Goal: Task Accomplishment & Management: Manage account settings

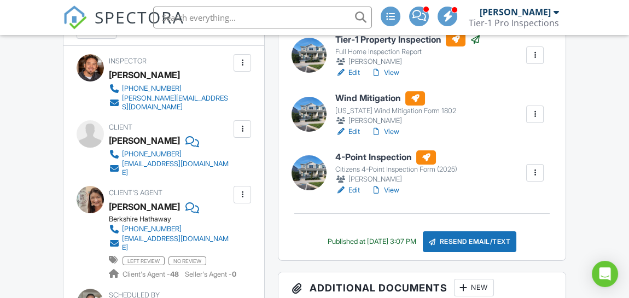
scroll to position [274, 0]
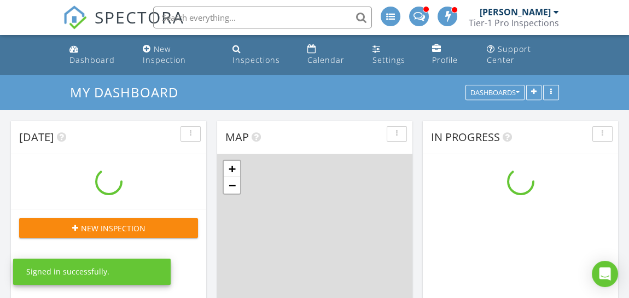
scroll to position [904, 646]
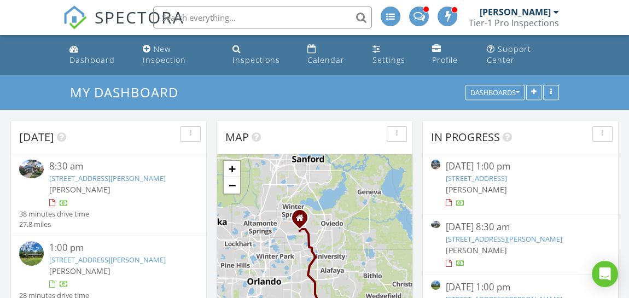
click at [34, 169] on img at bounding box center [31, 169] width 25 height 18
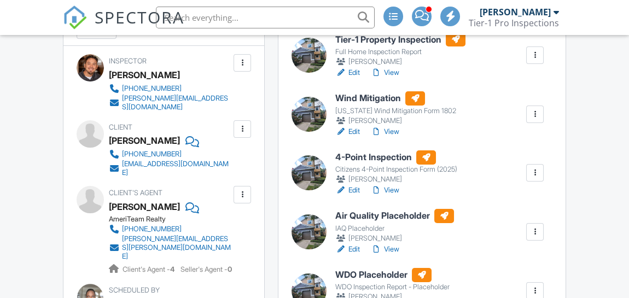
click at [320, 183] on div at bounding box center [309, 172] width 35 height 35
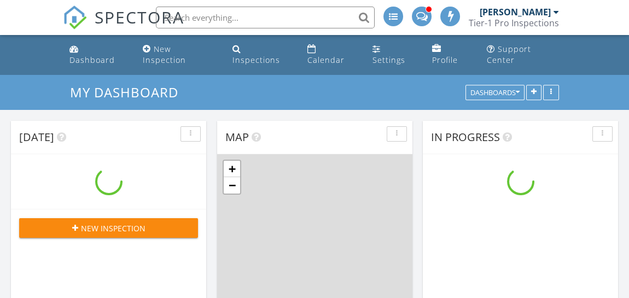
scroll to position [904, 646]
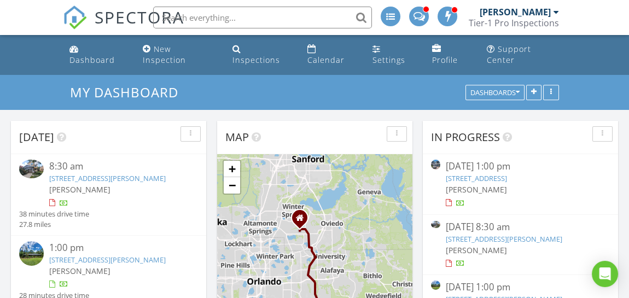
click at [39, 169] on img at bounding box center [31, 169] width 25 height 18
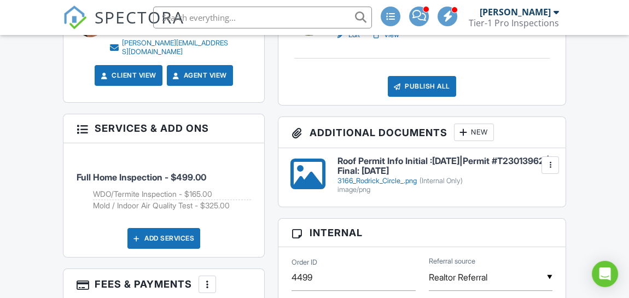
drag, startPoint x: 334, startPoint y: 165, endPoint x: 503, endPoint y: 179, distance: 169.7
click at [503, 179] on div "Roof Permit Info Initial :07/18/23|Permit #T23013962 | Final: 02/01/2024 3166_R…" at bounding box center [422, 177] width 287 height 59
drag, startPoint x: 503, startPoint y: 179, endPoint x: 438, endPoint y: 174, distance: 65.3
copy h6 "Roof Permit Info Initial :07/18/23|Permit #T23013962 | Final: 02/01/2024"
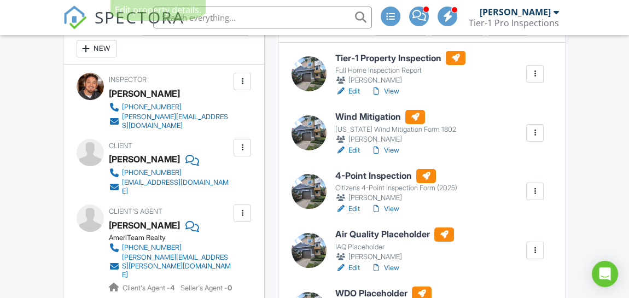
scroll to position [328, 0]
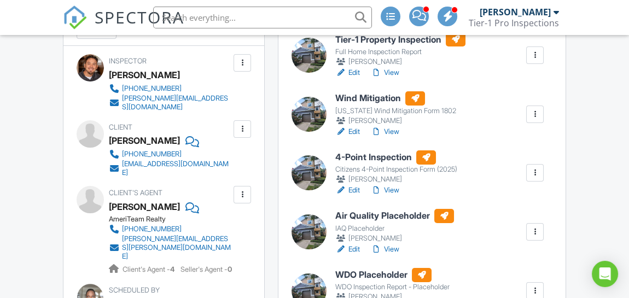
click at [316, 190] on div at bounding box center [309, 172] width 35 height 35
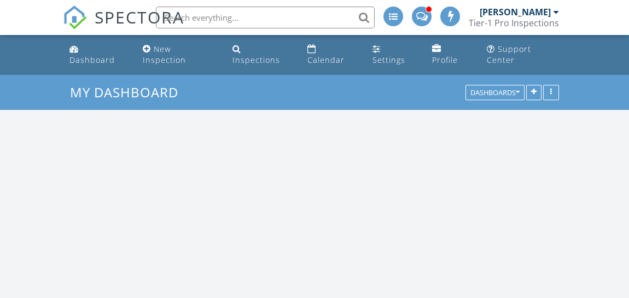
scroll to position [904, 646]
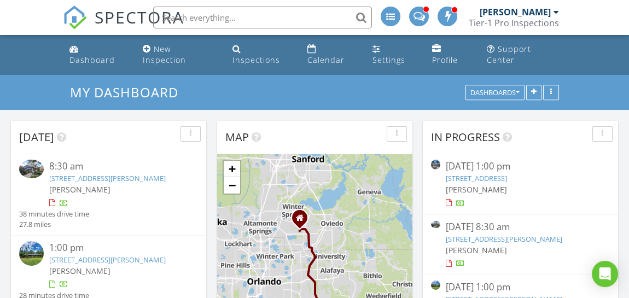
click at [33, 164] on img at bounding box center [31, 169] width 25 height 18
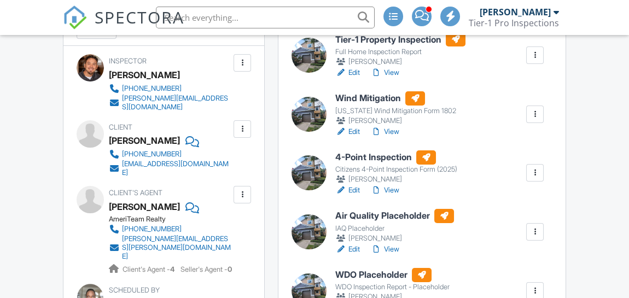
click at [317, 128] on div at bounding box center [309, 114] width 35 height 35
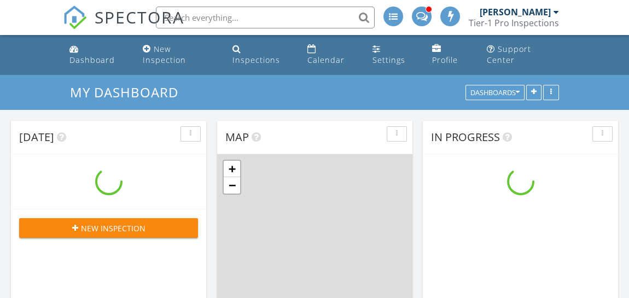
scroll to position [904, 646]
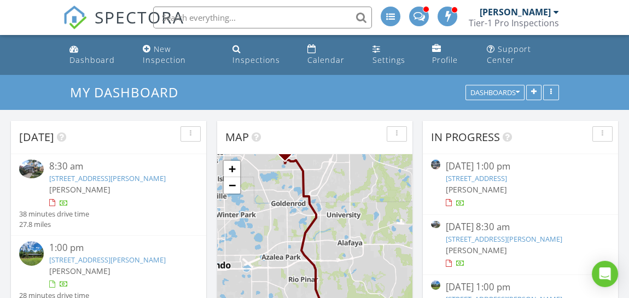
click at [33, 171] on img at bounding box center [31, 169] width 25 height 18
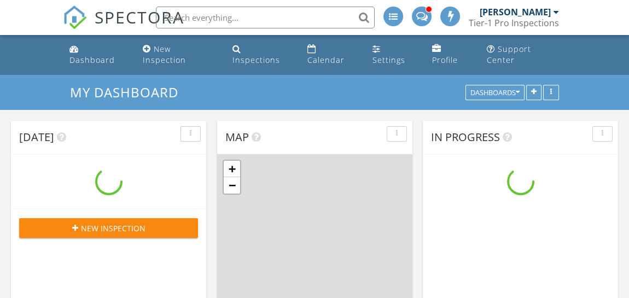
scroll to position [904, 646]
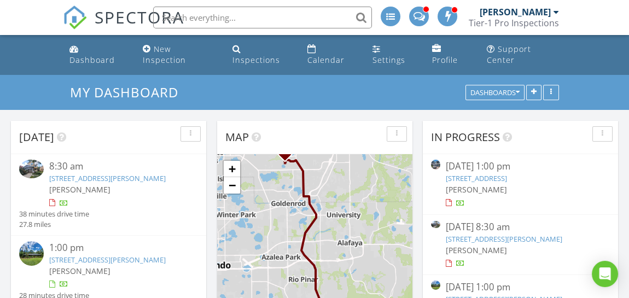
click at [33, 170] on img at bounding box center [31, 169] width 25 height 18
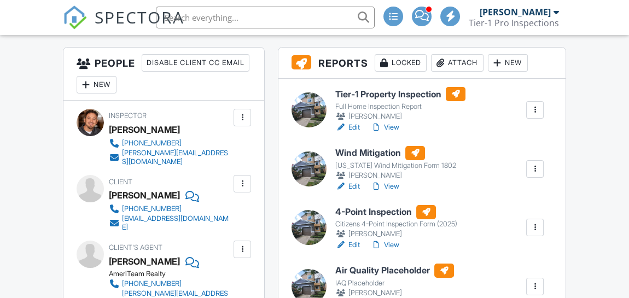
click at [314, 115] on div at bounding box center [309, 110] width 35 height 35
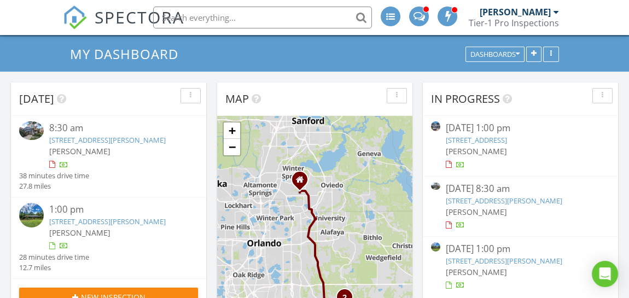
scroll to position [55, 0]
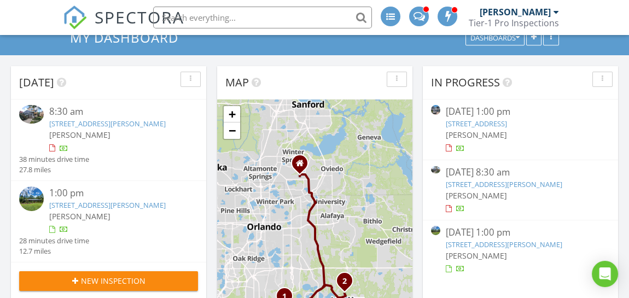
click at [41, 117] on img at bounding box center [31, 114] width 25 height 18
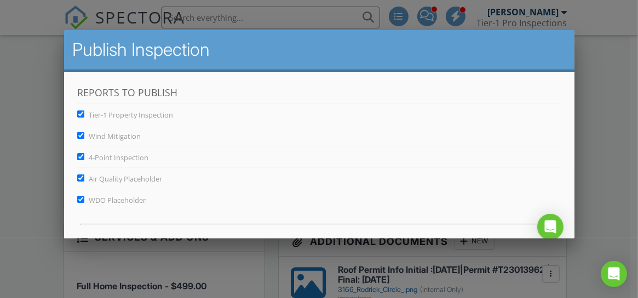
click at [80, 176] on input "Air Quality Placeholder" at bounding box center [80, 177] width 7 height 7
checkbox input "false"
click at [80, 198] on input "WDO Placeholder" at bounding box center [80, 198] width 7 height 7
checkbox input "false"
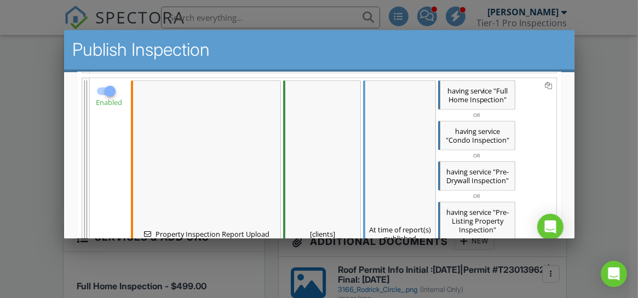
scroll to position [1218, 0]
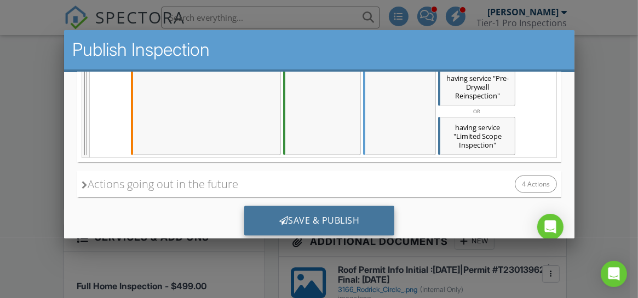
click at [322, 210] on div "Save & Publish" at bounding box center [319, 221] width 151 height 30
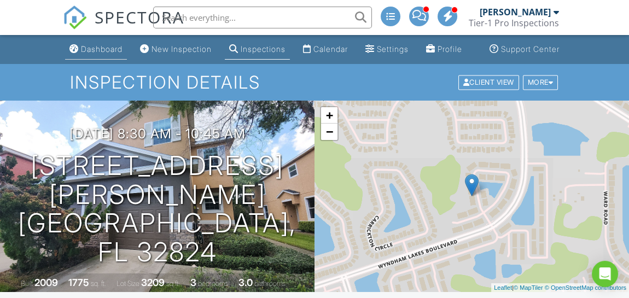
click at [93, 54] on div "Dashboard" at bounding box center [102, 48] width 42 height 9
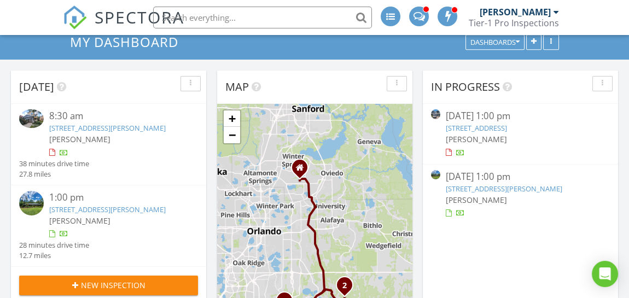
scroll to position [109, 0]
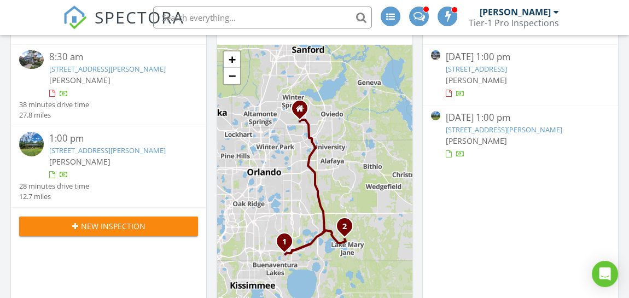
click at [33, 146] on img at bounding box center [31, 144] width 25 height 25
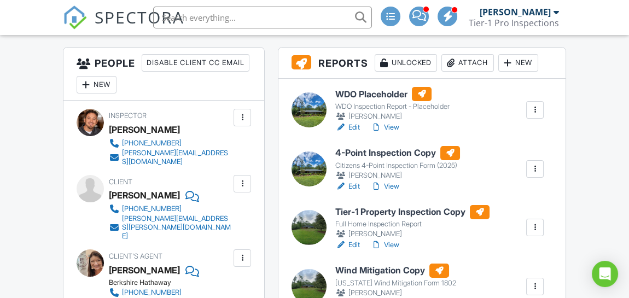
click at [310, 181] on div at bounding box center [309, 169] width 35 height 35
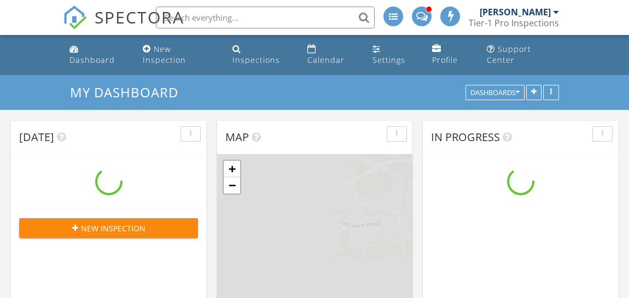
scroll to position [904, 646]
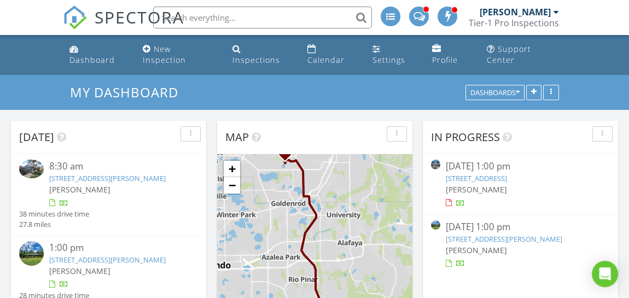
click at [32, 257] on img at bounding box center [31, 253] width 25 height 25
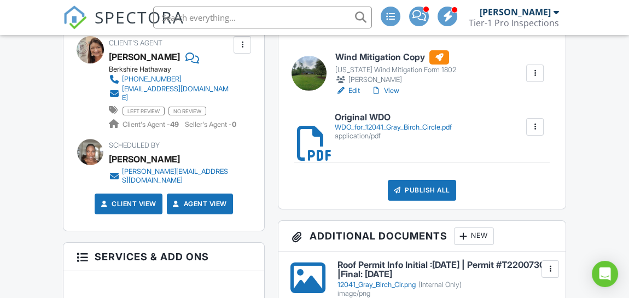
scroll to position [389, 0]
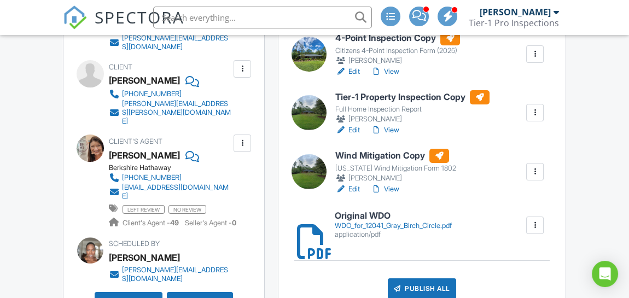
click at [310, 59] on div at bounding box center [309, 54] width 35 height 35
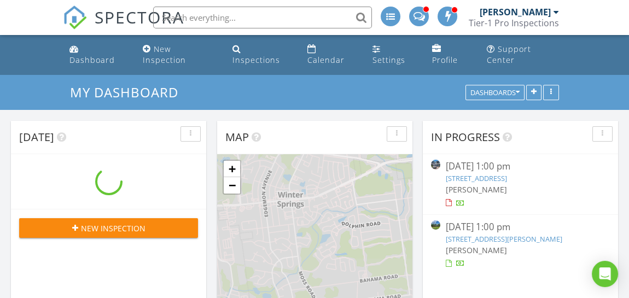
scroll to position [904, 646]
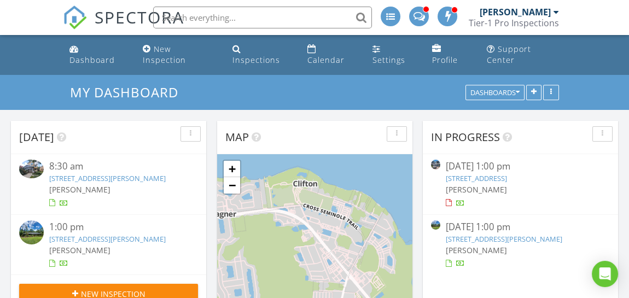
drag, startPoint x: 0, startPoint y: 0, endPoint x: 47, endPoint y: 52, distance: 70.1
click at [47, 52] on ul "Dashboard New Inspection Inspections Calendar Settings Profile Support Center" at bounding box center [314, 55] width 629 height 40
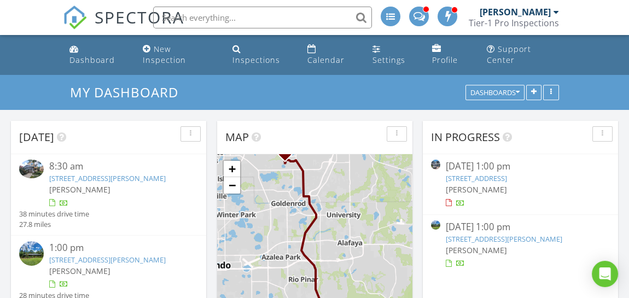
click at [37, 248] on img at bounding box center [31, 253] width 25 height 25
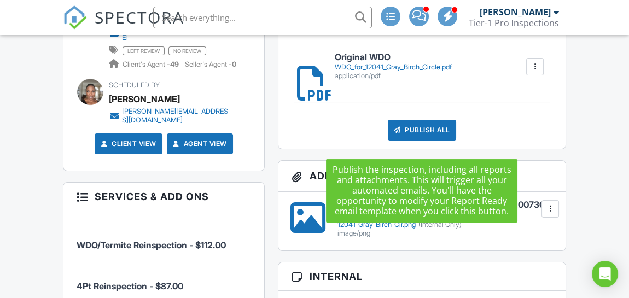
click at [426, 141] on div "Publish All" at bounding box center [422, 130] width 68 height 21
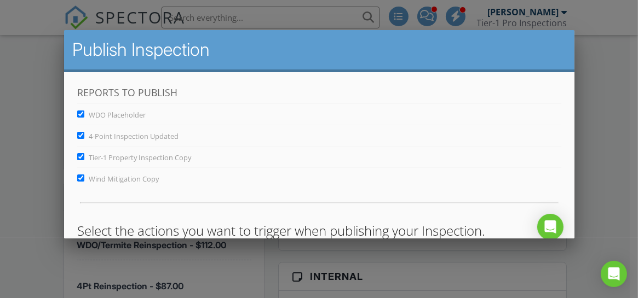
click at [81, 111] on input "WDO Placeholder" at bounding box center [80, 113] width 7 height 7
checkbox input "false"
click at [81, 154] on input "Tier-1 Property Inspection Copy" at bounding box center [80, 156] width 7 height 7
checkbox input "false"
click at [81, 178] on input "Wind Mitigation Copy" at bounding box center [80, 177] width 7 height 7
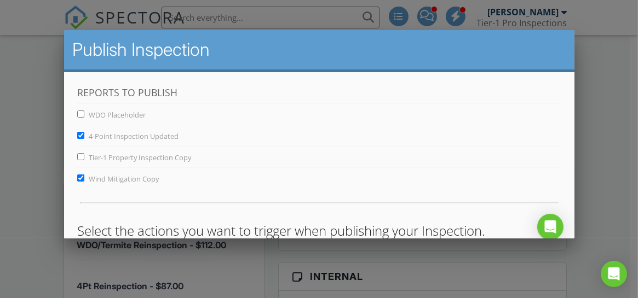
checkbox input "false"
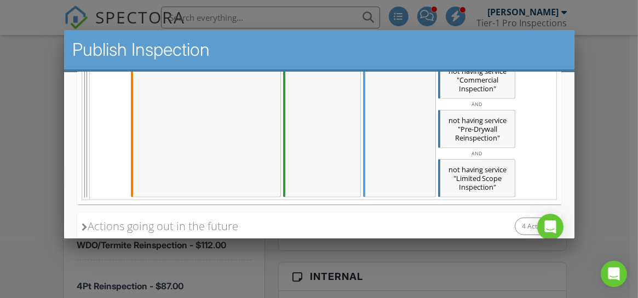
scroll to position [796, 0]
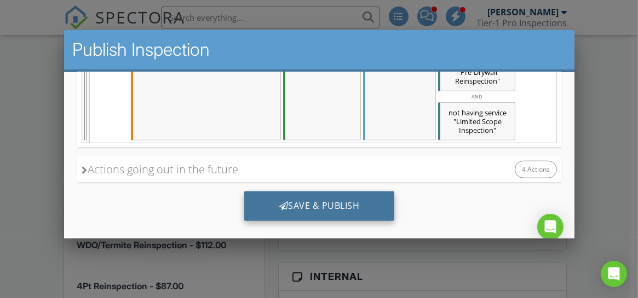
click at [315, 207] on div "Save & Publish" at bounding box center [319, 206] width 151 height 30
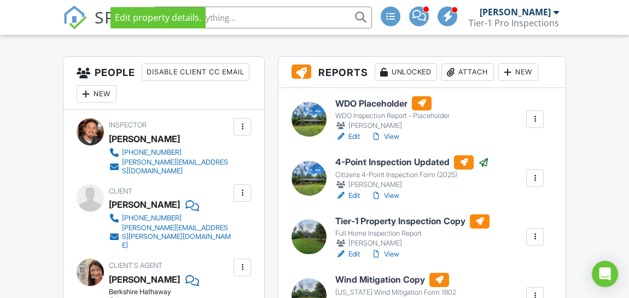
scroll to position [328, 0]
